Goal: Task Accomplishment & Management: Manage account settings

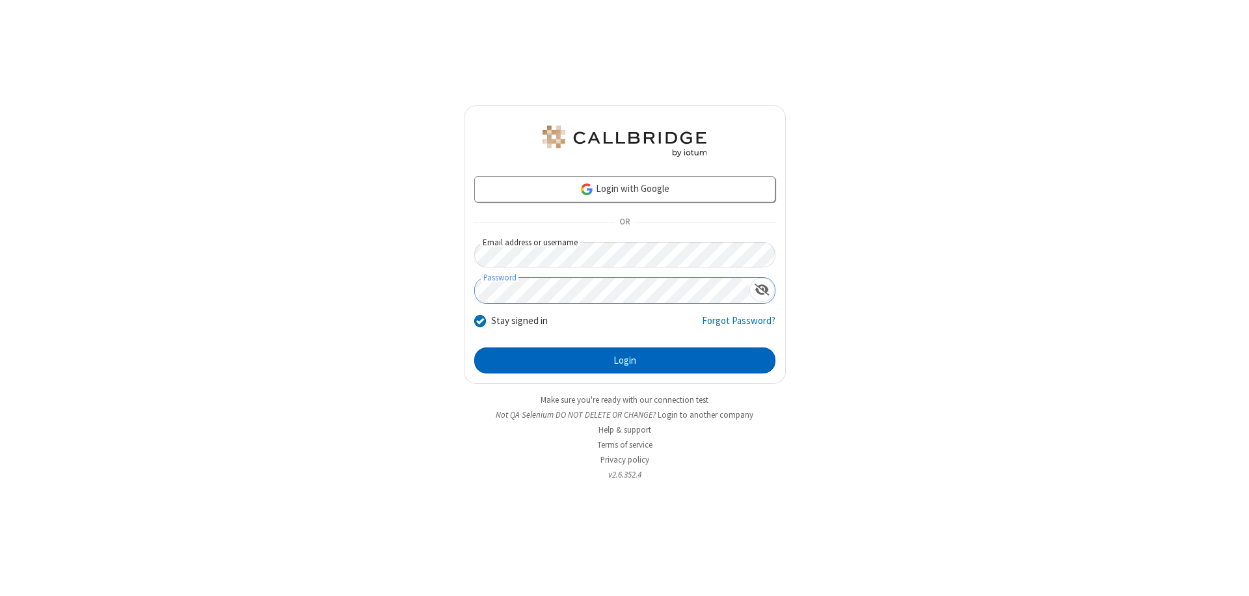
click at [625, 360] on button "Login" at bounding box center [624, 360] width 301 height 26
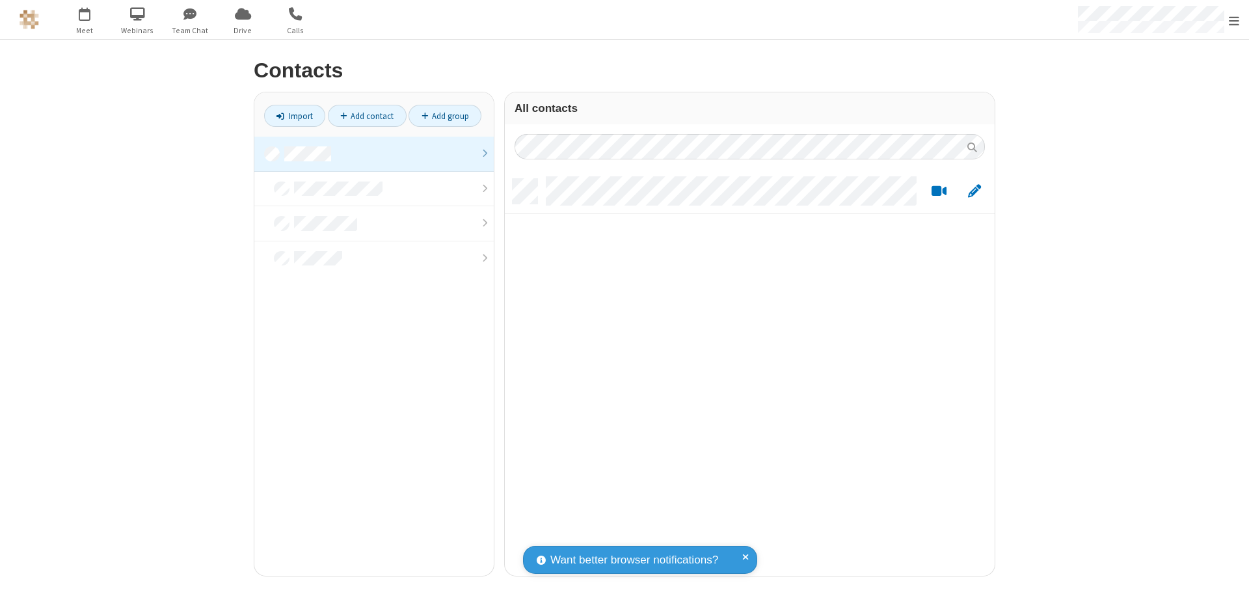
click at [374, 154] on link at bounding box center [373, 154] width 239 height 35
click at [295, 116] on link "Import" at bounding box center [294, 116] width 61 height 22
